Goal: Task Accomplishment & Management: Use online tool/utility

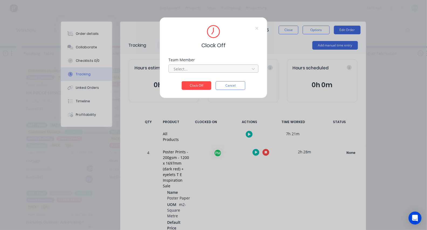
scroll to position [91, 0]
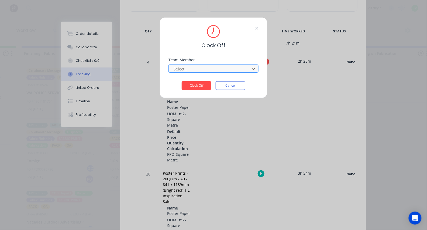
click at [211, 69] on div at bounding box center [210, 69] width 74 height 7
type input "pro"
click at [197, 87] on button "Clock Off" at bounding box center [197, 85] width 30 height 9
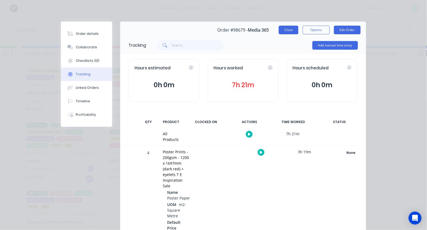
scroll to position [0, 0]
click at [292, 31] on button "Close" at bounding box center [289, 30] width 20 height 9
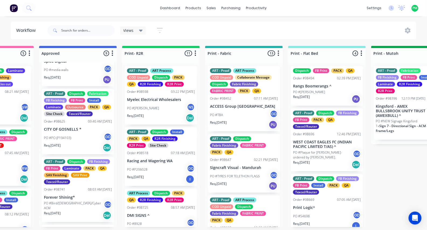
scroll to position [0, 553]
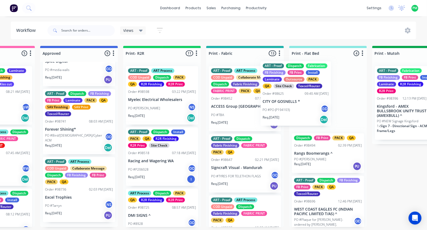
drag, startPoint x: 75, startPoint y: 134, endPoint x: 297, endPoint y: 105, distance: 223.9
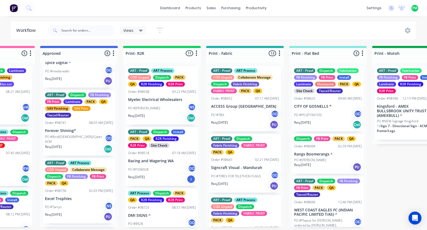
scroll to position [0, 553]
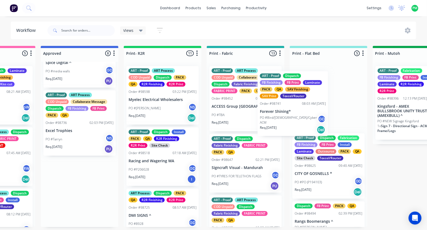
drag, startPoint x: 69, startPoint y: 129, endPoint x: 309, endPoint y: 108, distance: 241.1
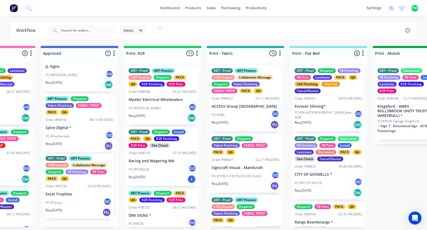
scroll to position [0, 551]
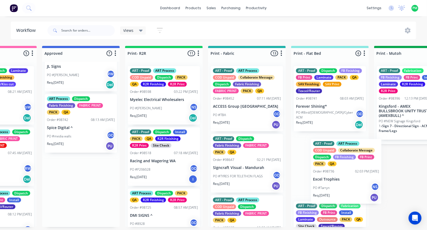
drag, startPoint x: 70, startPoint y: 128, endPoint x: 346, endPoint y: 112, distance: 276.2
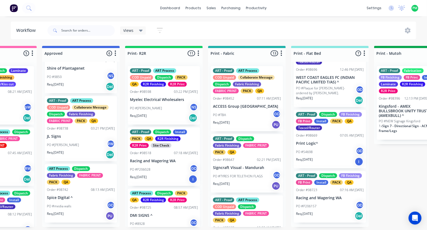
scroll to position [270, 0]
click at [81, 31] on input "text" at bounding box center [88, 30] width 53 height 11
type input "98704"
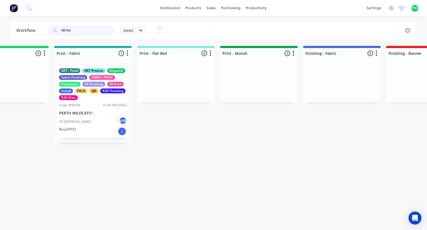
scroll to position [0, 705]
click at [84, 117] on div "PO #[PERSON_NAME]" at bounding box center [93, 122] width 68 height 10
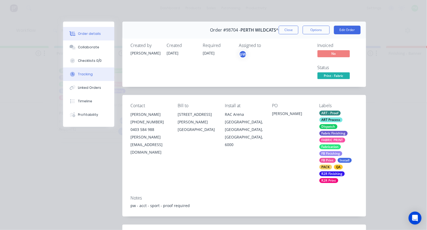
click at [83, 77] on div "Tracking" at bounding box center [85, 74] width 15 height 5
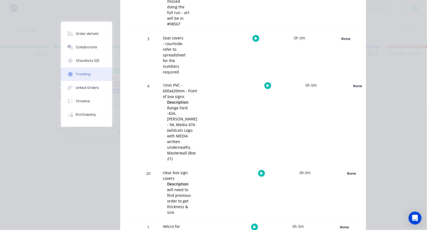
scroll to position [199, 0]
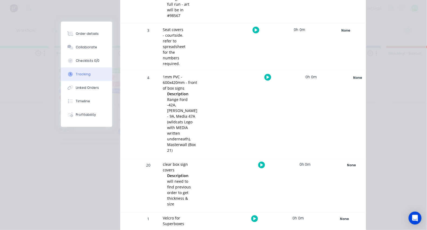
click at [267, 76] on icon "button" at bounding box center [268, 78] width 3 height 4
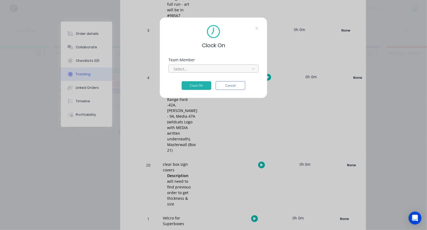
click at [226, 75] on div "Team Member Select..." at bounding box center [214, 69] width 90 height 23
click at [219, 71] on div at bounding box center [210, 69] width 74 height 7
type input "pro"
click at [197, 87] on button "Clock On" at bounding box center [197, 85] width 30 height 9
